Goal: Task Accomplishment & Management: Manage account settings

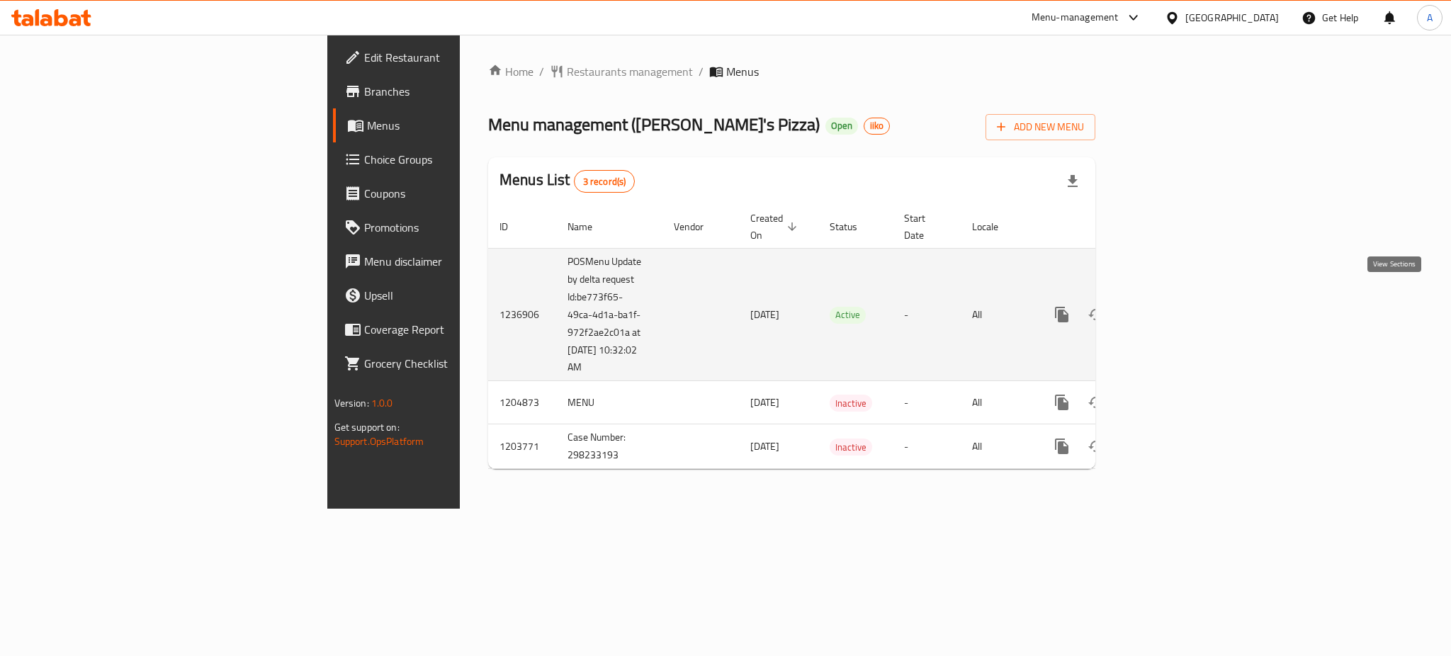
click at [1173, 306] on icon "enhanced table" at bounding box center [1164, 314] width 17 height 17
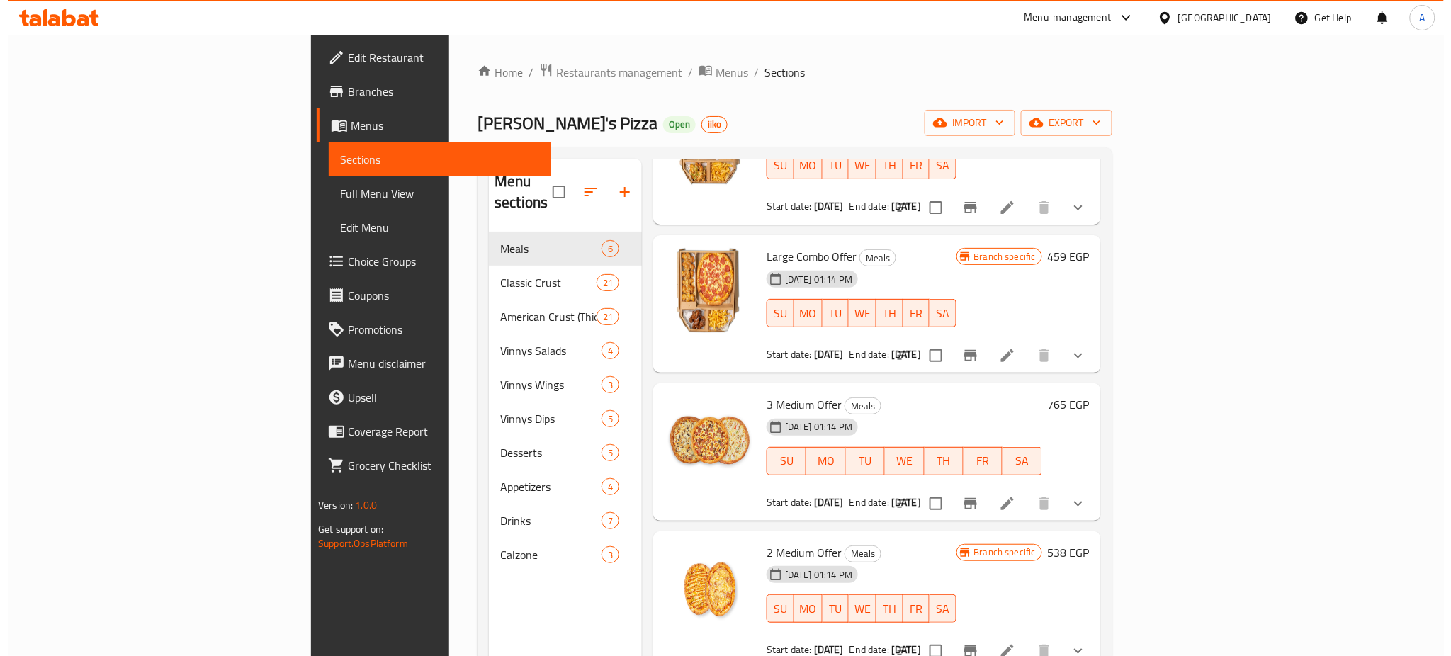
scroll to position [140, 0]
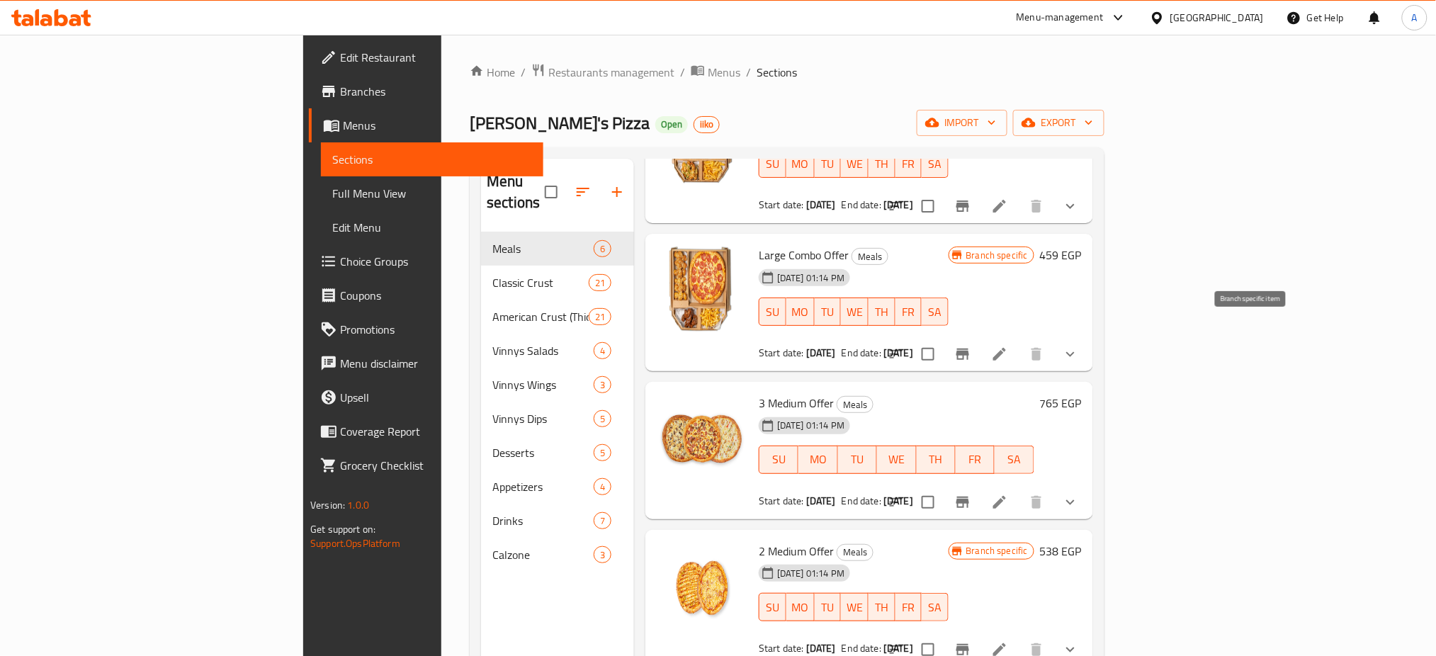
click at [980, 337] on button "Branch-specific-item" at bounding box center [963, 354] width 34 height 34
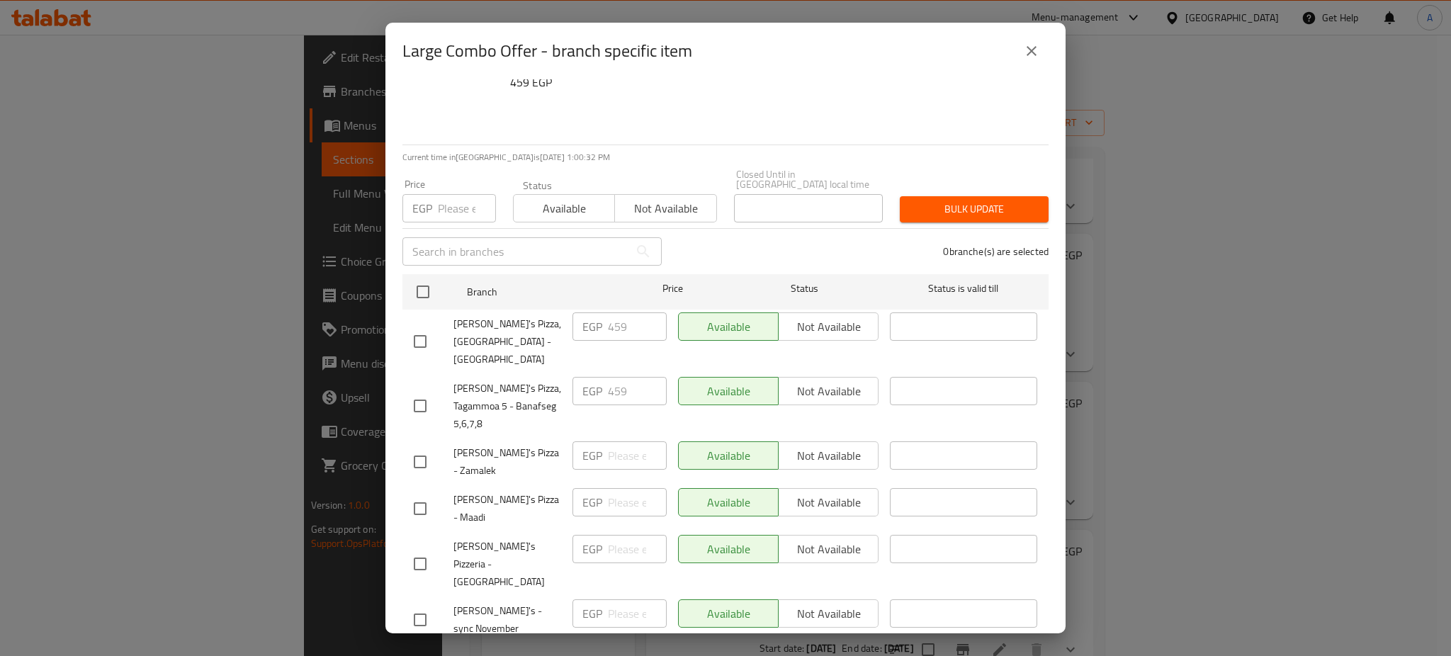
scroll to position [36, 0]
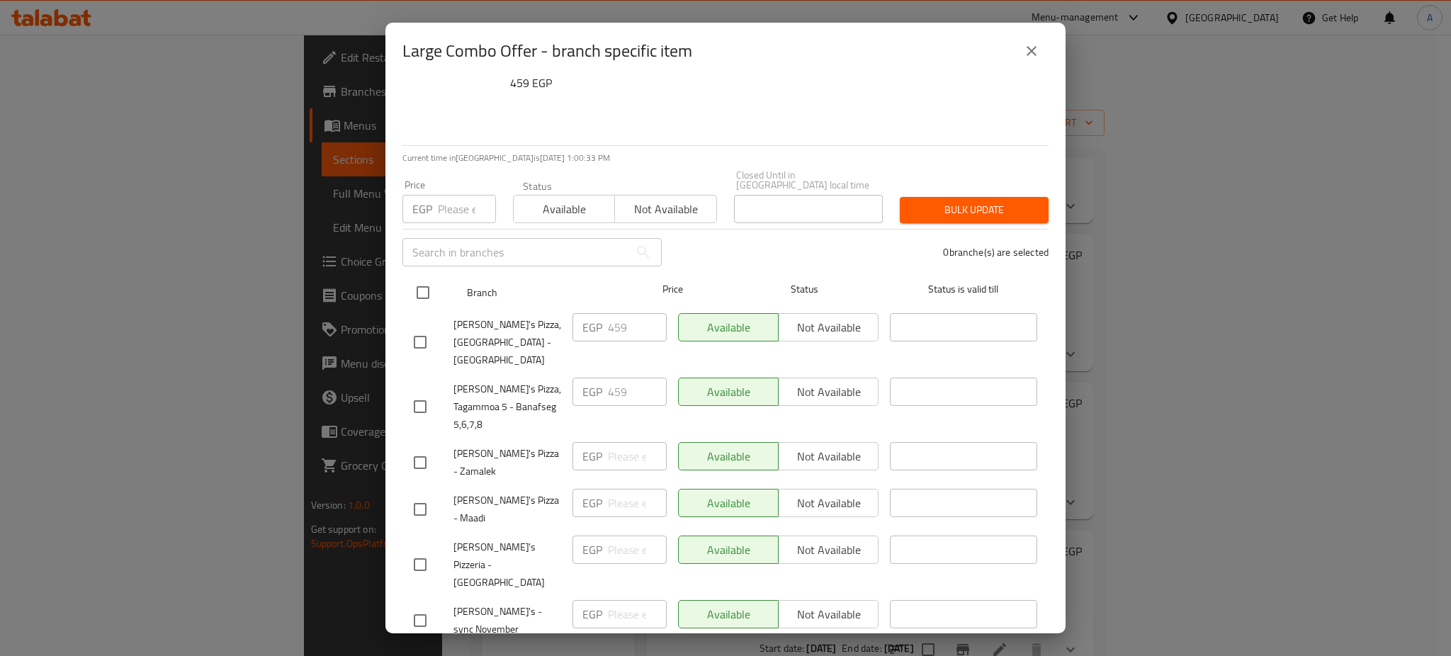
click at [420, 281] on input "checkbox" at bounding box center [423, 293] width 30 height 30
checkbox input "true"
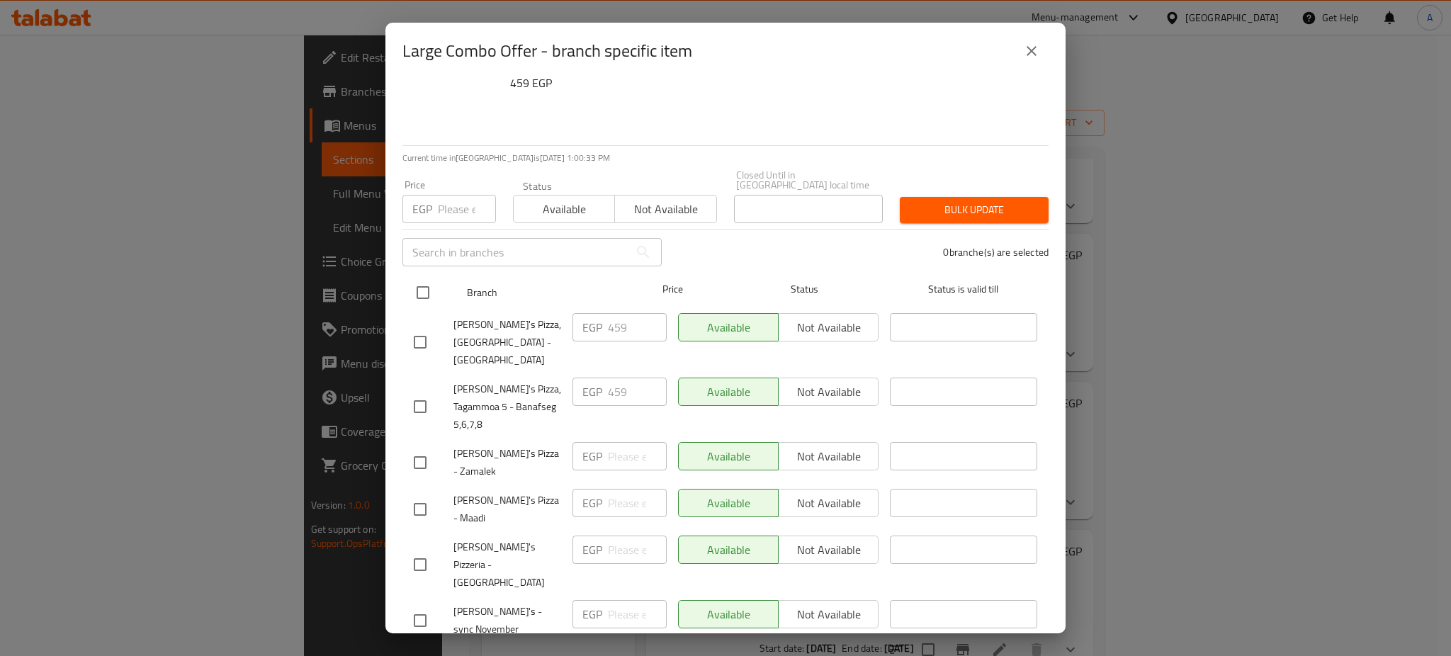
checkbox input "true"
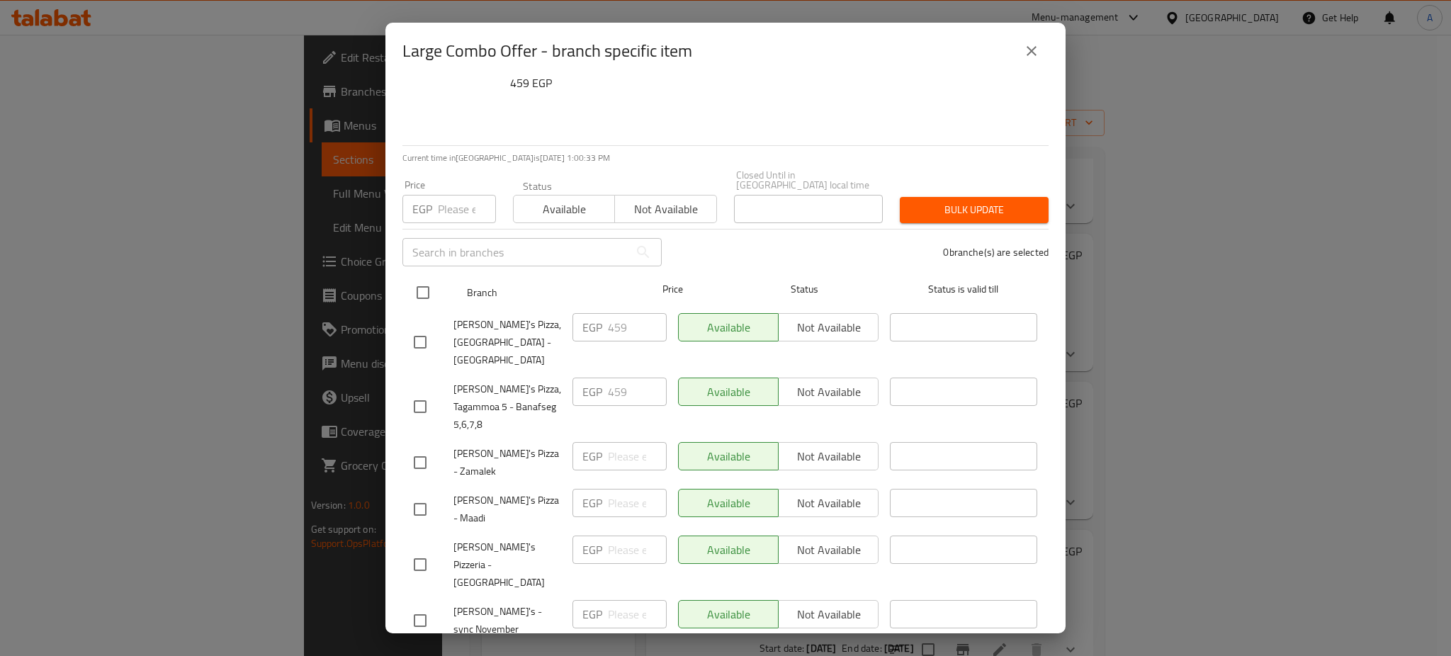
checkbox input "true"
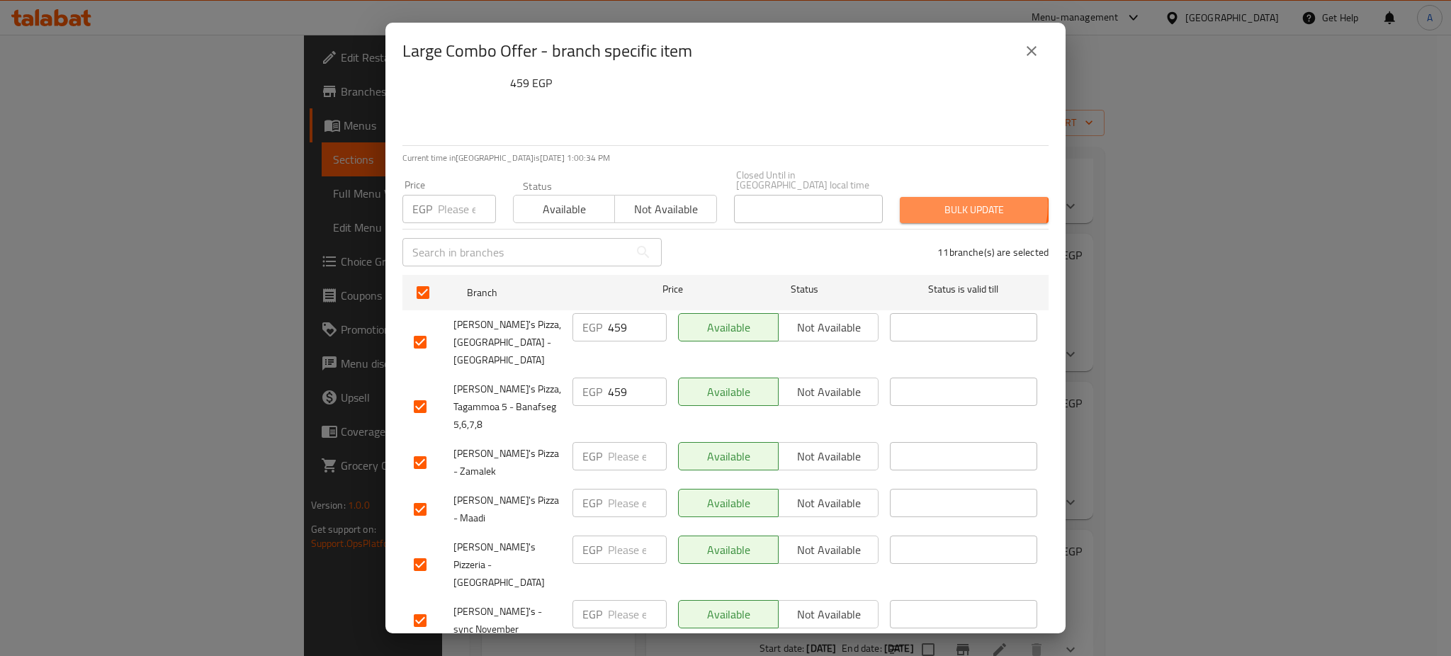
click at [945, 201] on span "Bulk update" at bounding box center [974, 210] width 126 height 18
